Goal: Information Seeking & Learning: Learn about a topic

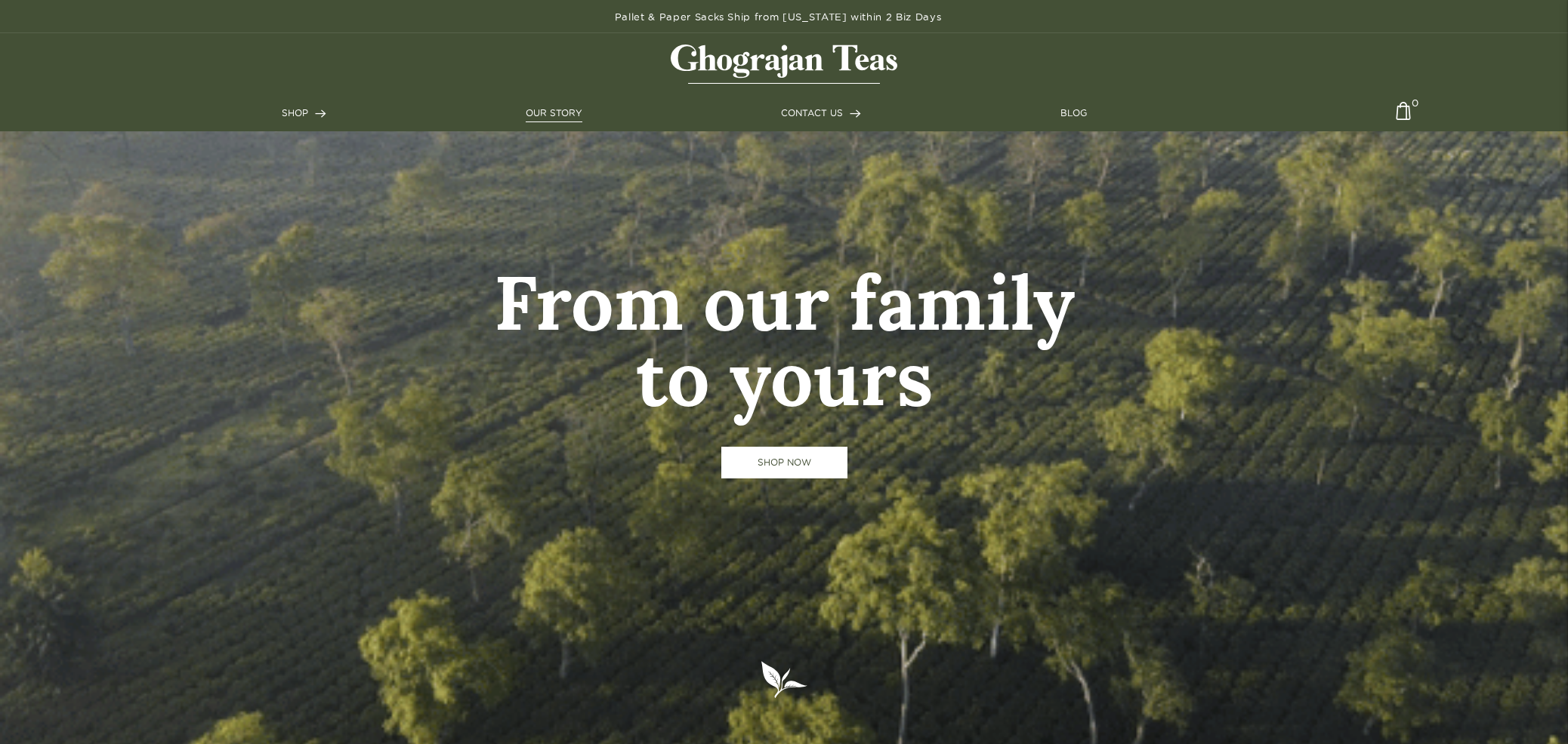
click at [543, 113] on link "OUR STORY" at bounding box center [554, 113] width 57 height 14
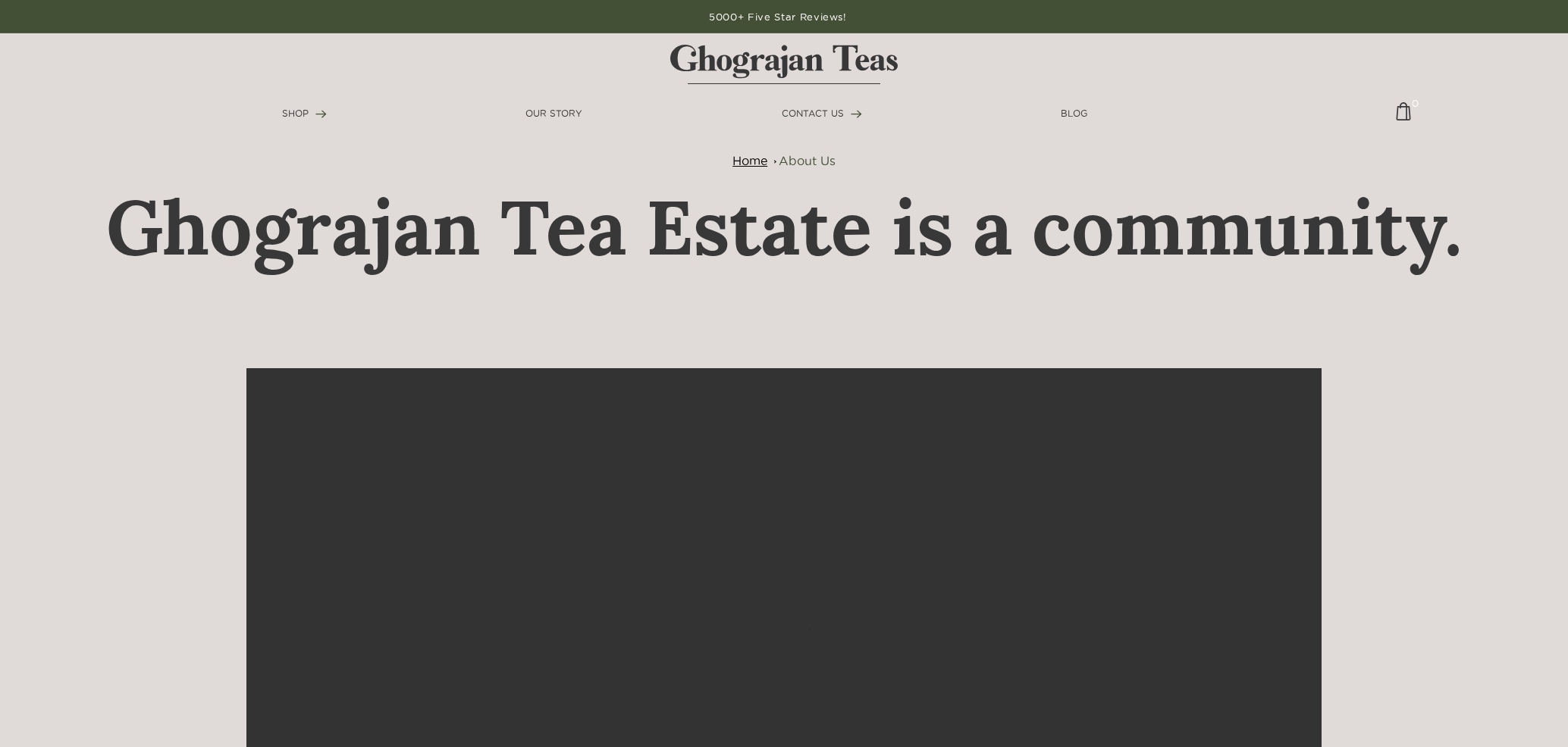
click at [803, 163] on span "About Us" at bounding box center [807, 161] width 57 height 14
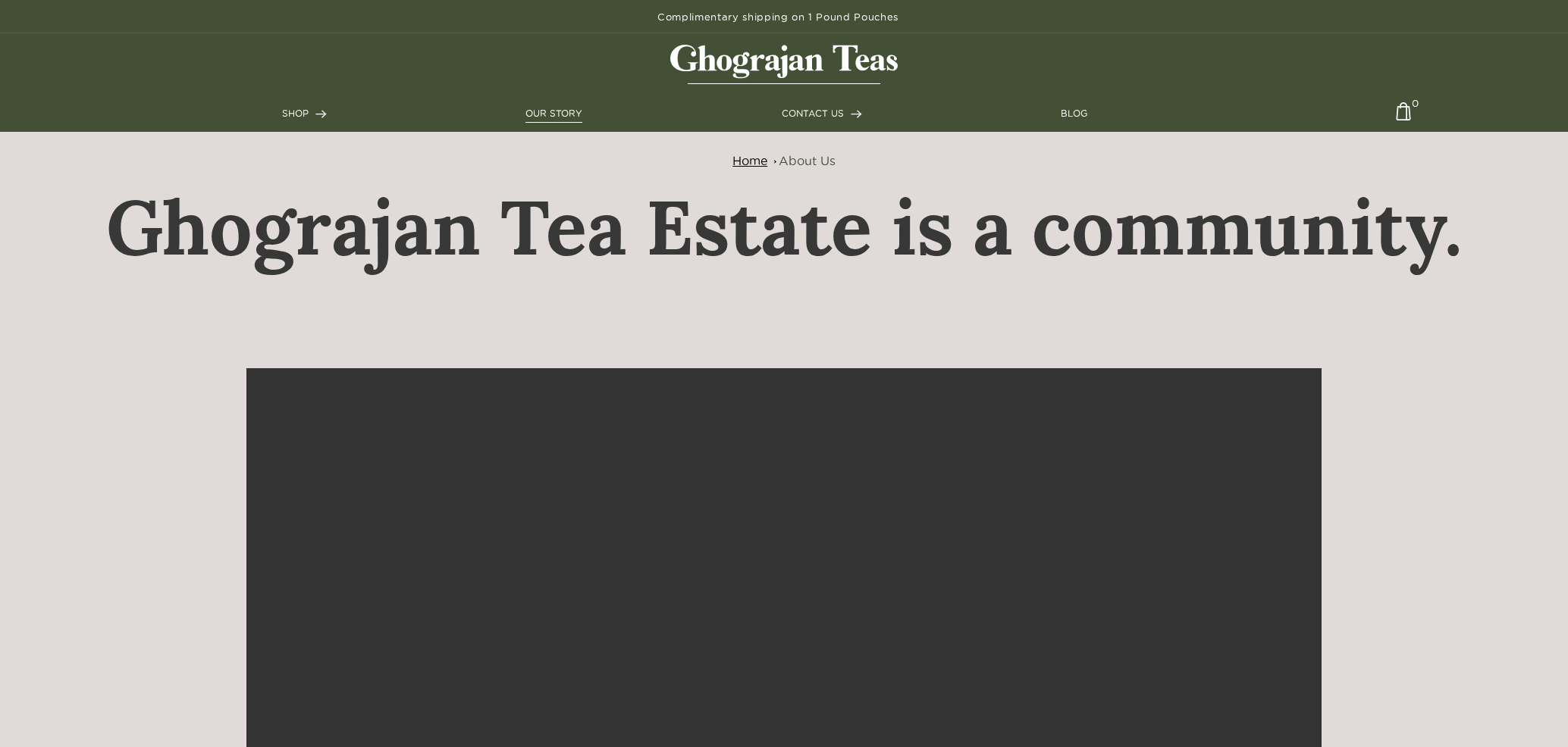
click at [553, 111] on link "OUR STORY" at bounding box center [554, 114] width 57 height 14
click at [825, 58] on img at bounding box center [784, 64] width 227 height 40
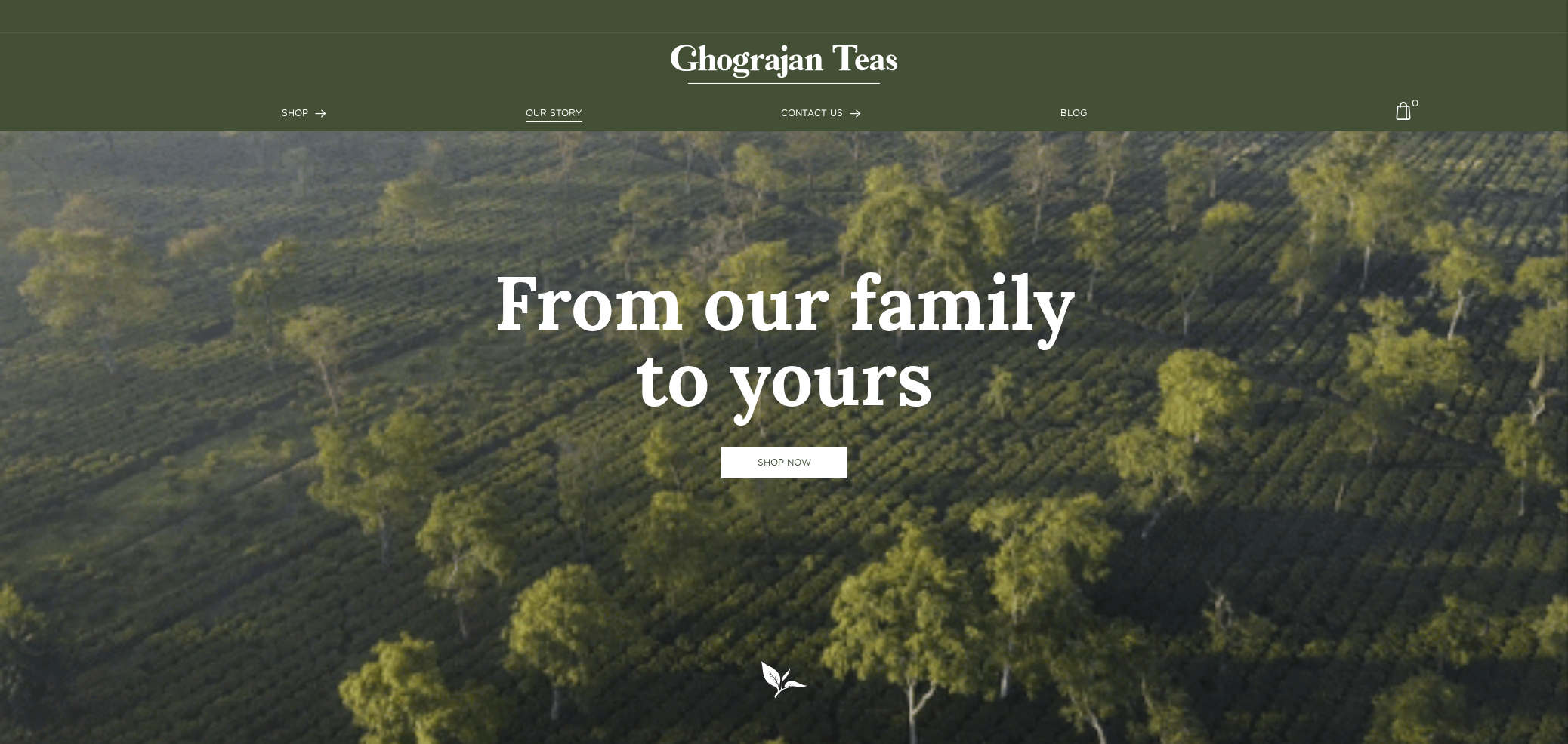
click at [529, 109] on link "OUR STORY" at bounding box center [554, 113] width 57 height 14
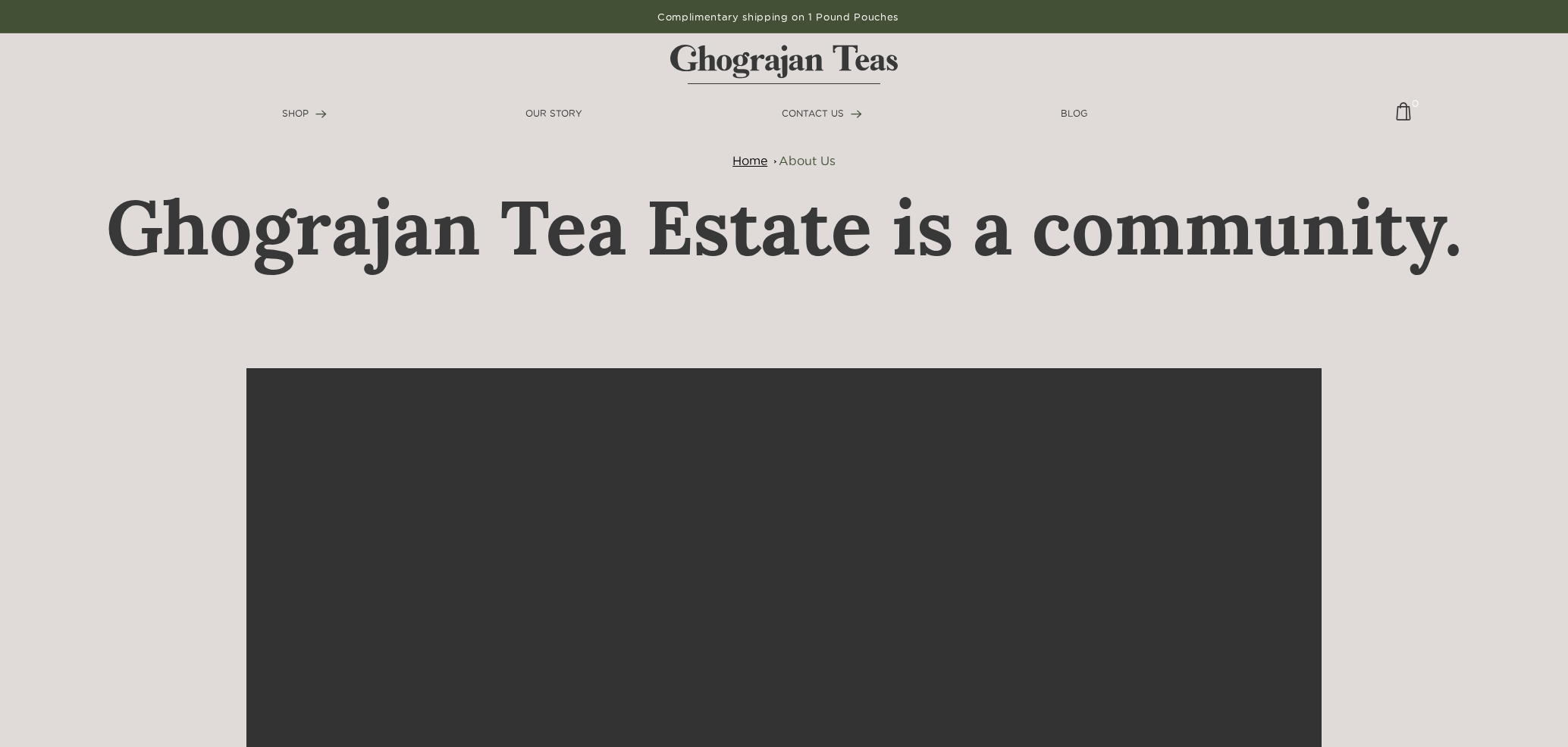
click at [479, 391] on video at bounding box center [783, 637] width 1075 height 537
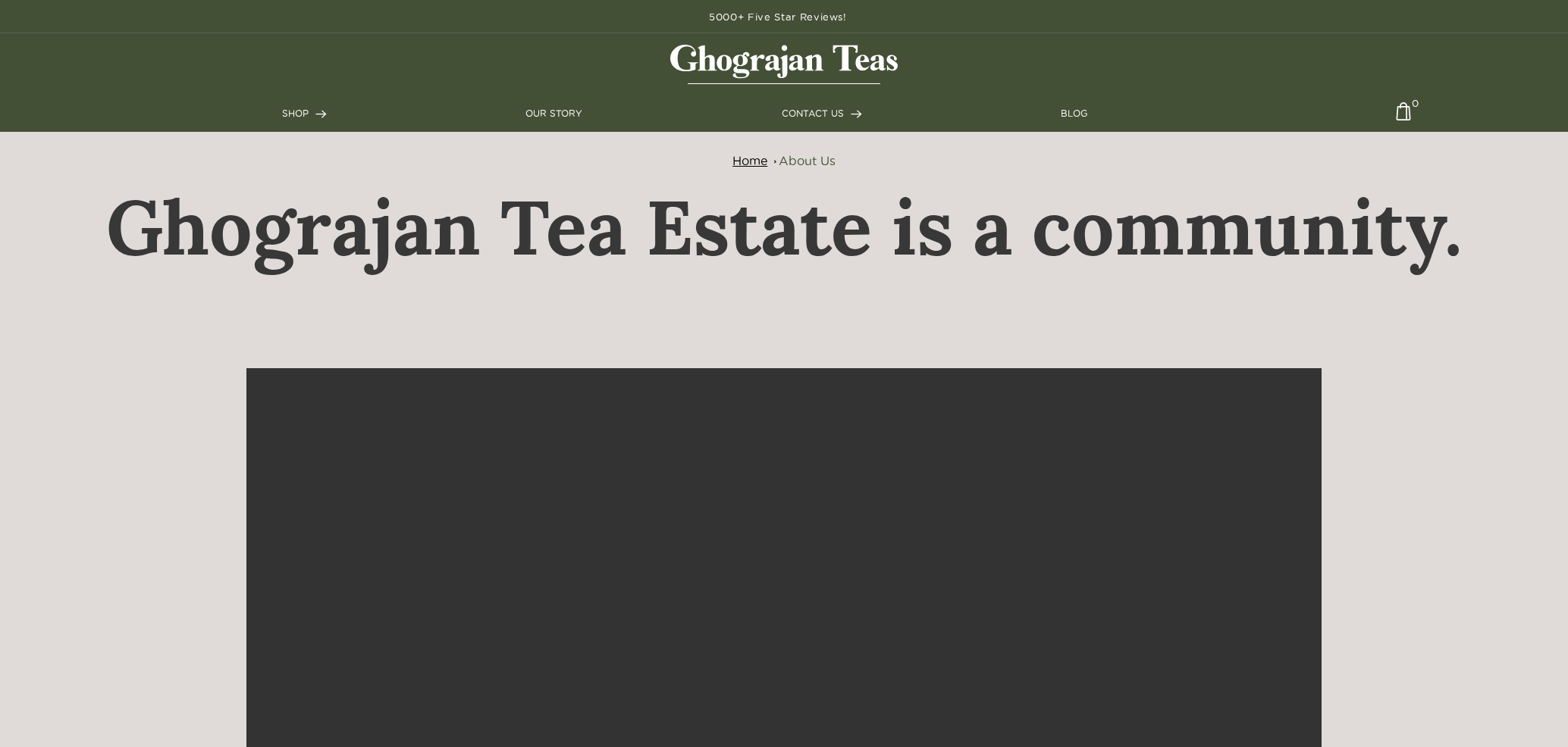
click at [814, 72] on img at bounding box center [784, 64] width 227 height 40
